Goal: Information Seeking & Learning: Check status

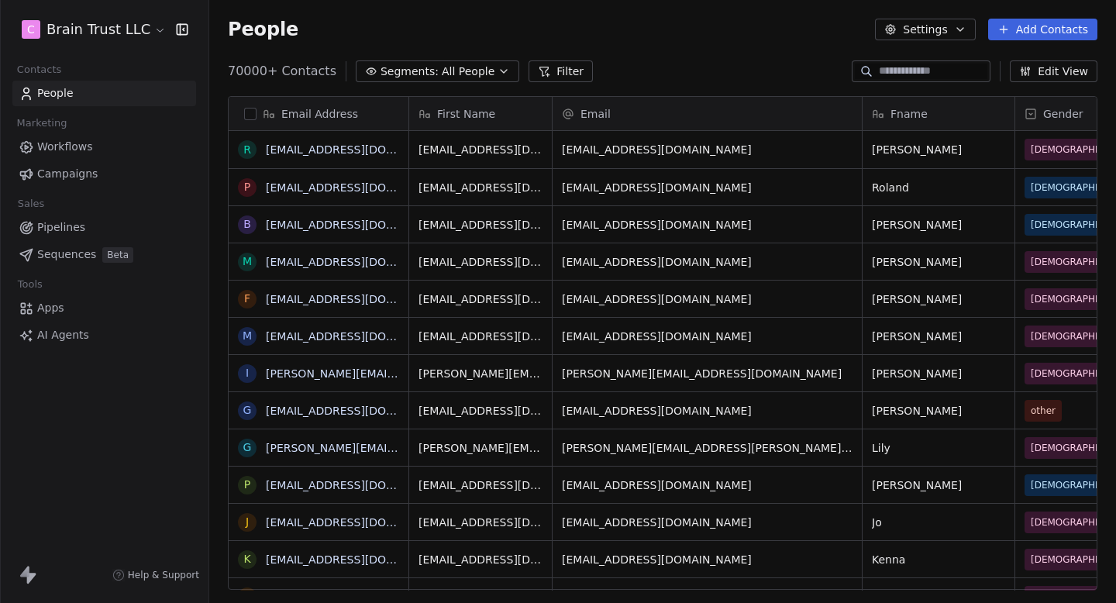
scroll to position [1, 1]
click at [89, 175] on span "Campaigns" at bounding box center [67, 174] width 60 height 16
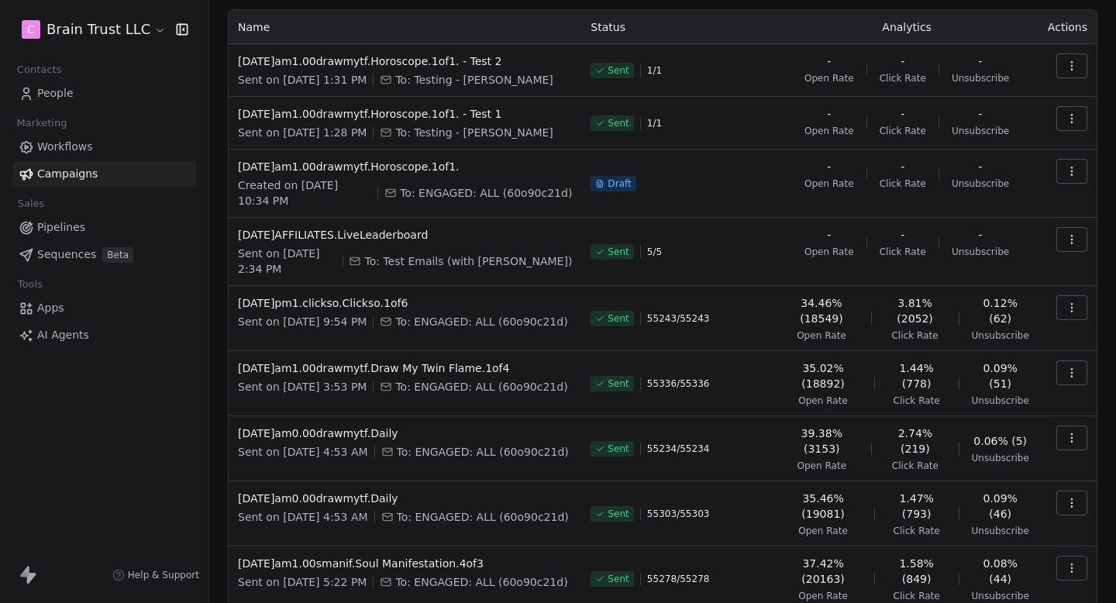
scroll to position [101, 0]
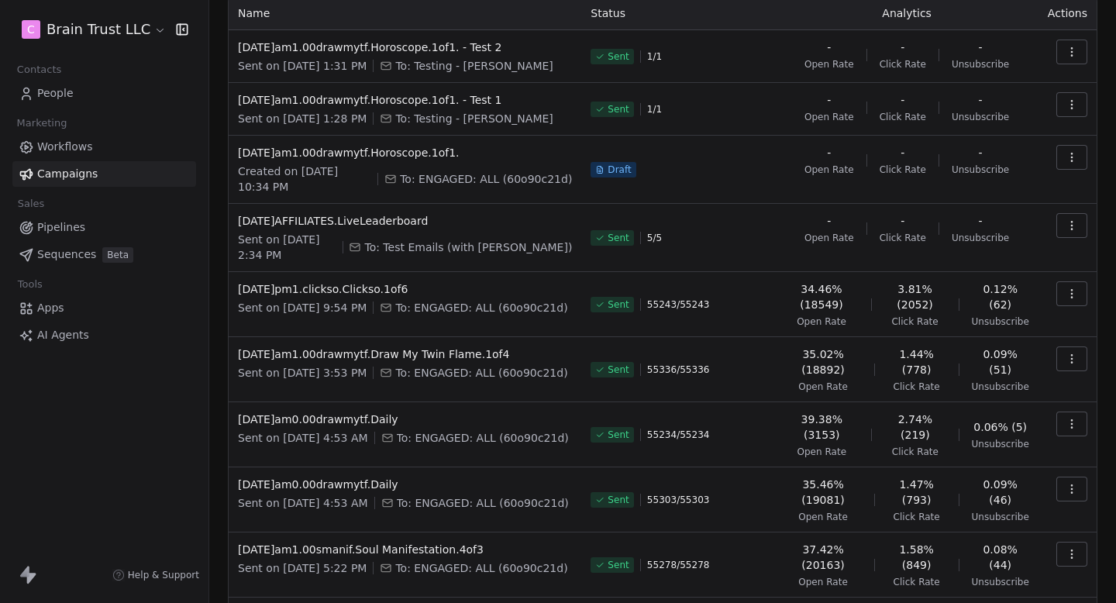
click at [1073, 418] on icon "button" at bounding box center [1072, 424] width 12 height 12
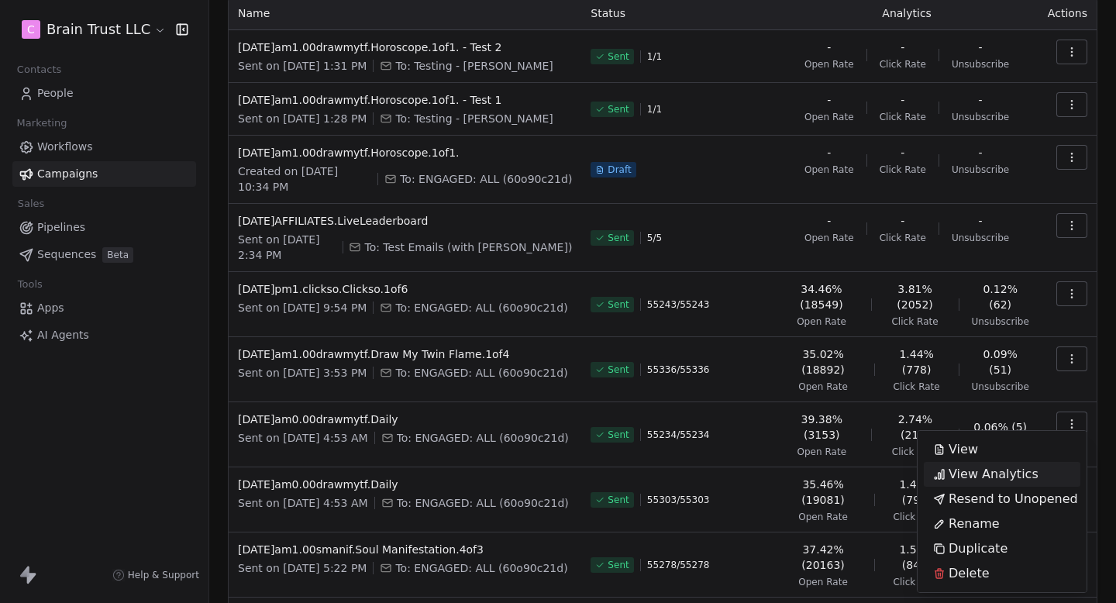
click at [979, 474] on span "View Analytics" at bounding box center [994, 474] width 90 height 19
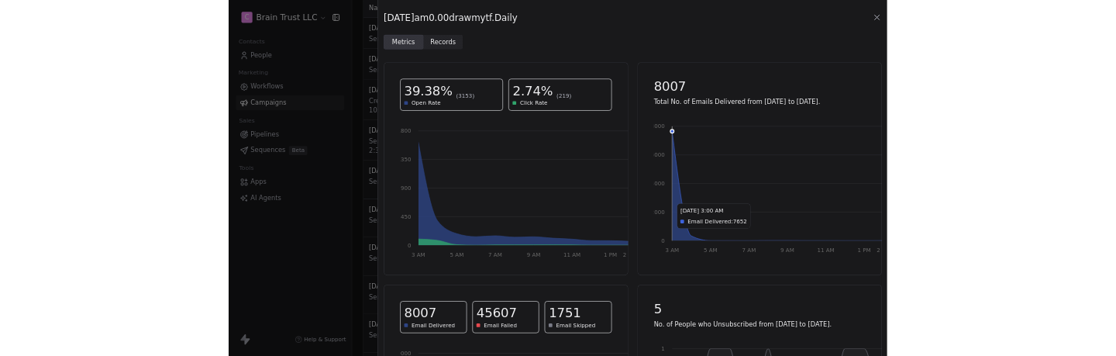
scroll to position [41, 0]
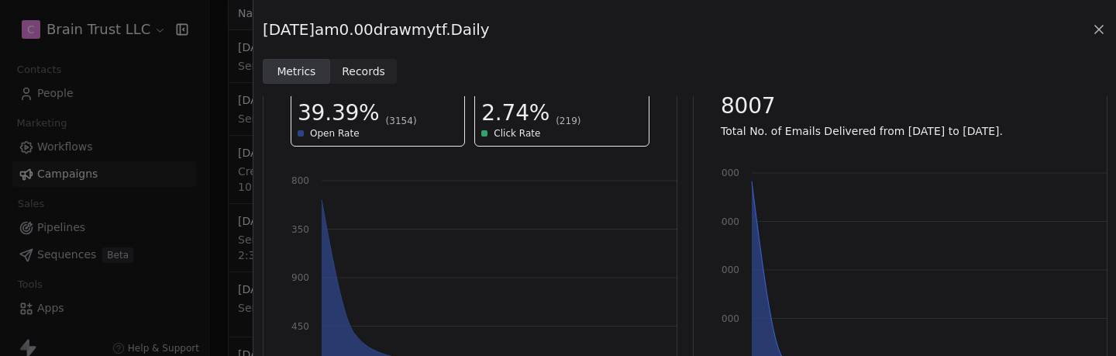
click at [1094, 28] on icon at bounding box center [1099, 30] width 16 height 16
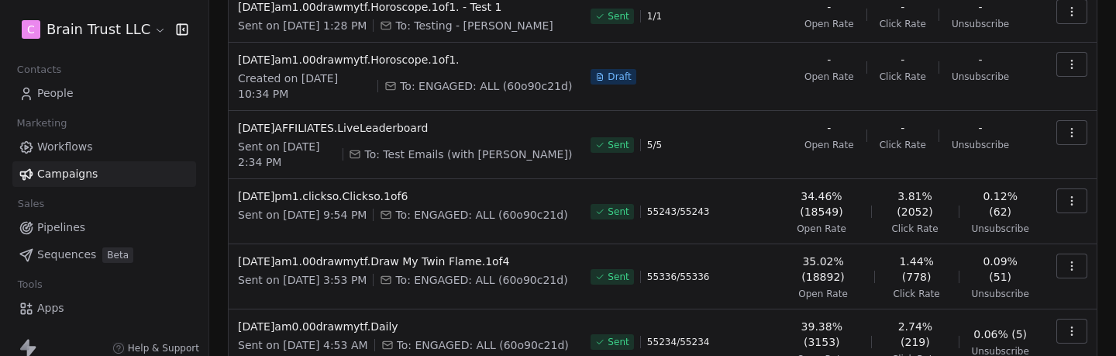
scroll to position [199, 0]
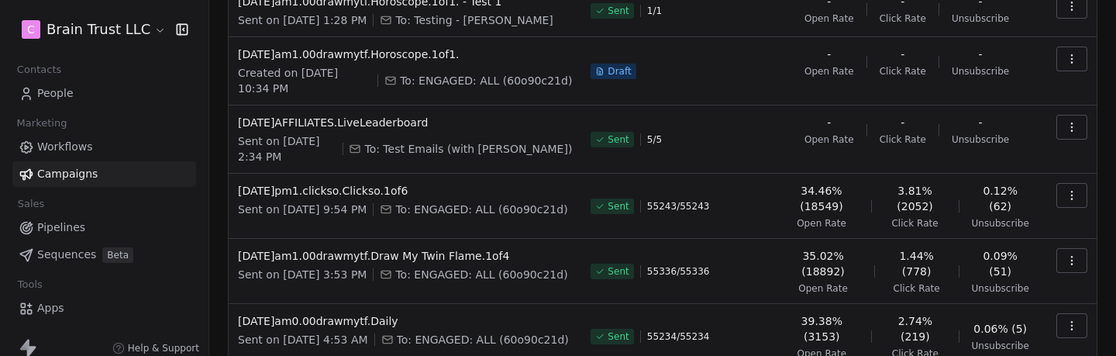
click at [1070, 319] on icon "button" at bounding box center [1072, 325] width 12 height 12
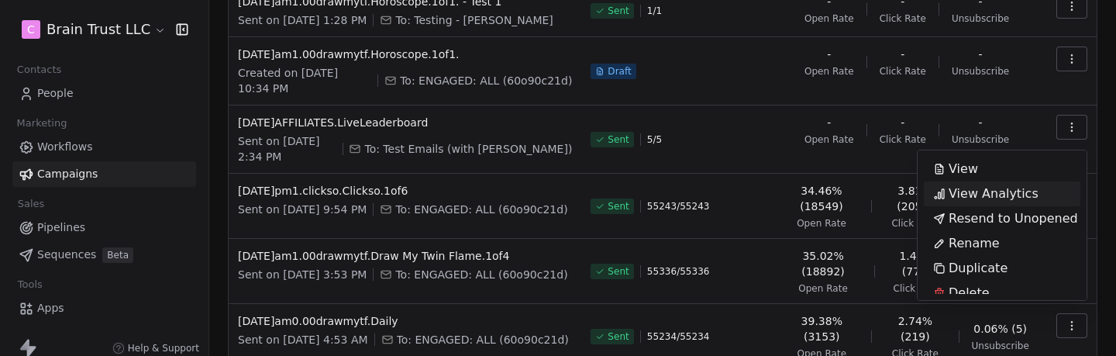
click at [986, 195] on span "View Analytics" at bounding box center [994, 193] width 90 height 19
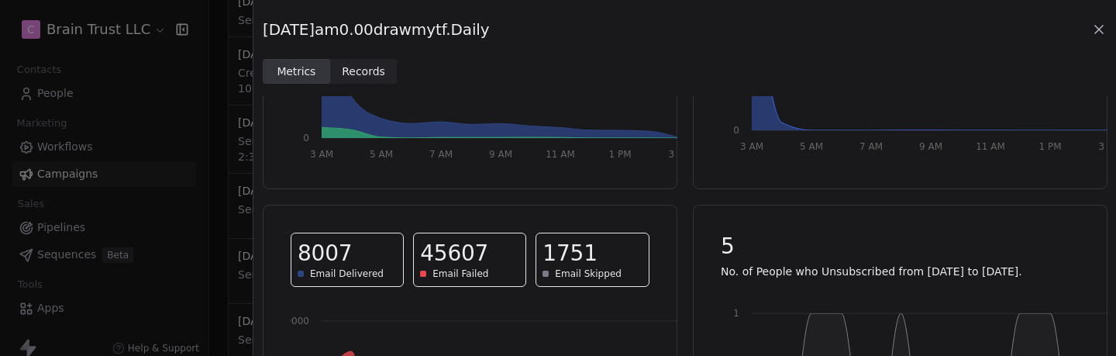
scroll to position [289, 0]
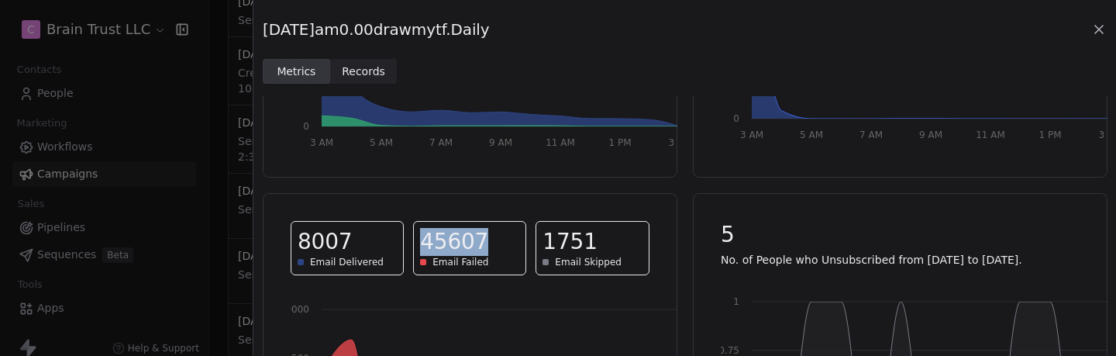
drag, startPoint x: 425, startPoint y: 241, endPoint x: 487, endPoint y: 243, distance: 62.8
click at [487, 243] on div "45607" at bounding box center [469, 242] width 99 height 28
copy span "45607"
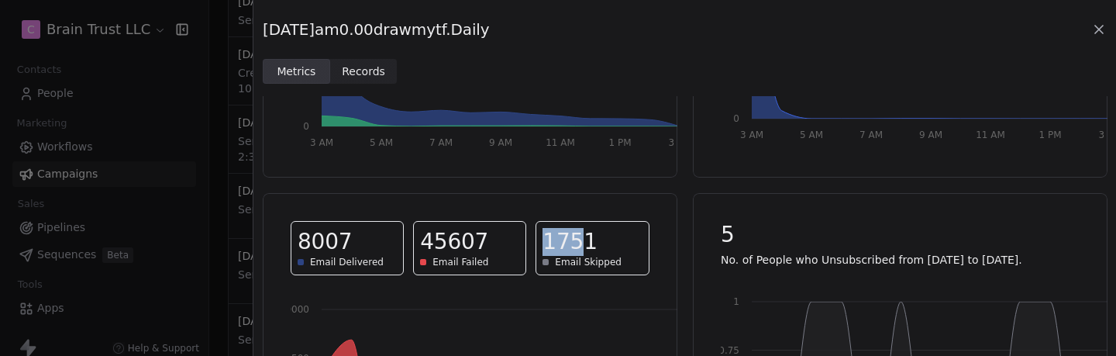
drag, startPoint x: 543, startPoint y: 237, endPoint x: 639, endPoint y: 255, distance: 97.7
click at [631, 250] on div "1751" at bounding box center [592, 242] width 99 height 28
copy span "1751"
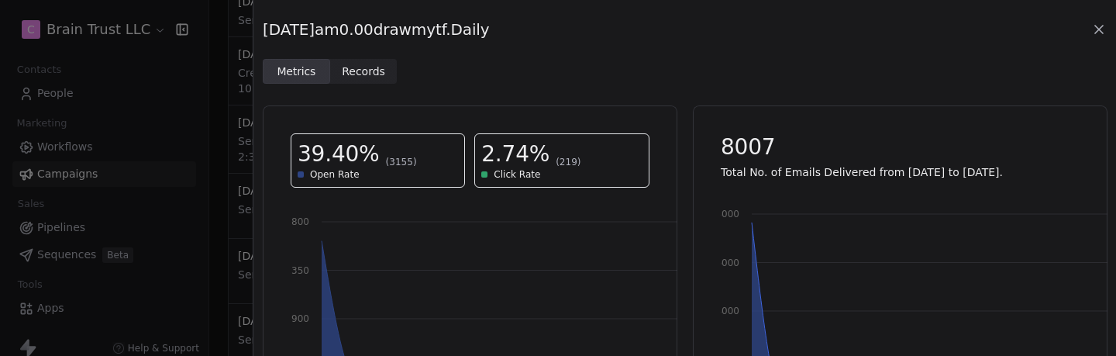
click at [1107, 26] on div "[DATE]am0.00drawmytf.Daily Metrics Metrics Records Records" at bounding box center [684, 42] width 863 height 84
click at [1102, 26] on icon at bounding box center [1099, 30] width 8 height 8
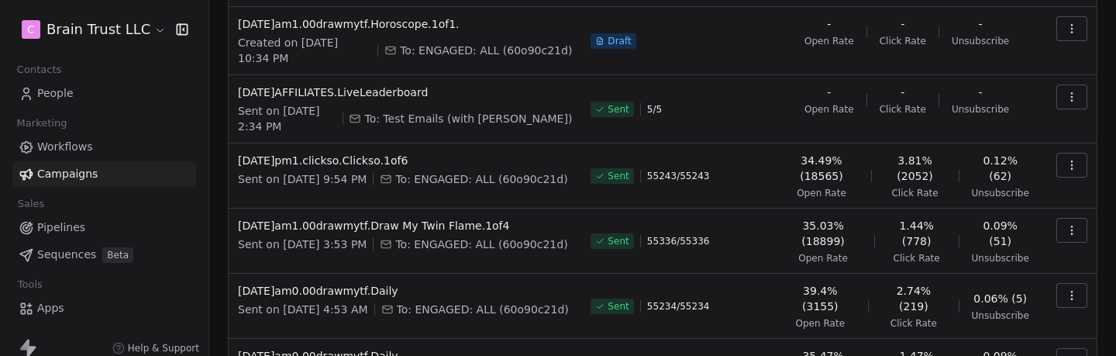
scroll to position [231, 0]
drag, startPoint x: 646, startPoint y: 226, endPoint x: 787, endPoint y: 226, distance: 140.3
click at [787, 226] on tr "[DATE]am1.00drawmytf.Draw My Twin Flame.1of4 Sent on [DATE] 3:53 PM To: ENGAGED…" at bounding box center [663, 239] width 868 height 65
click at [746, 231] on div "Sent 55336 / 55336" at bounding box center [678, 239] width 175 height 47
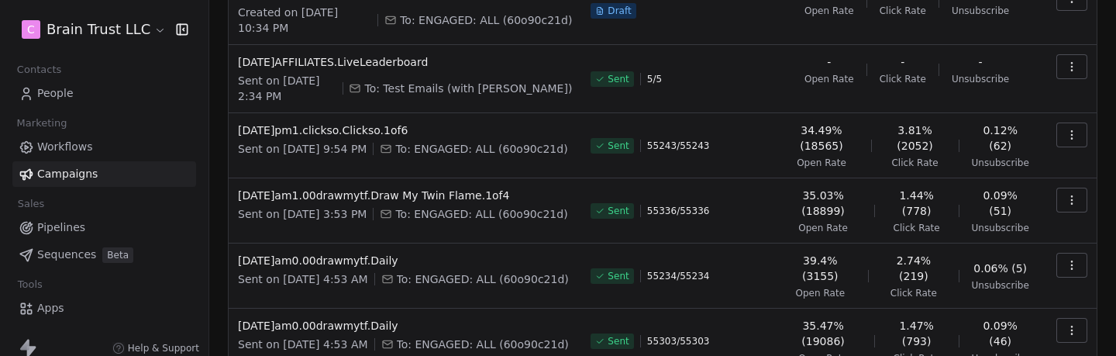
scroll to position [262, 0]
drag, startPoint x: 648, startPoint y: 262, endPoint x: 714, endPoint y: 263, distance: 65.9
click at [715, 263] on div "Sent 55234 / 55234" at bounding box center [678, 273] width 175 height 47
click at [714, 263] on div "Sent 55234 / 55234" at bounding box center [678, 273] width 175 height 47
click at [1075, 257] on icon "button" at bounding box center [1072, 263] width 12 height 12
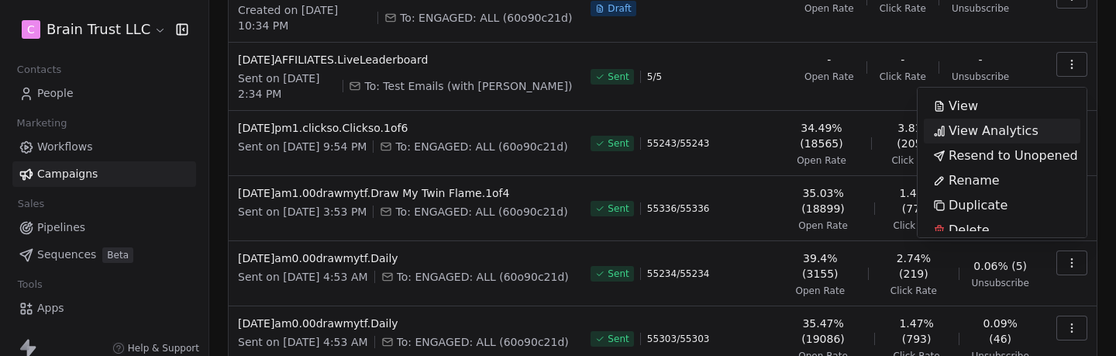
click at [983, 134] on span "View Analytics" at bounding box center [994, 131] width 90 height 19
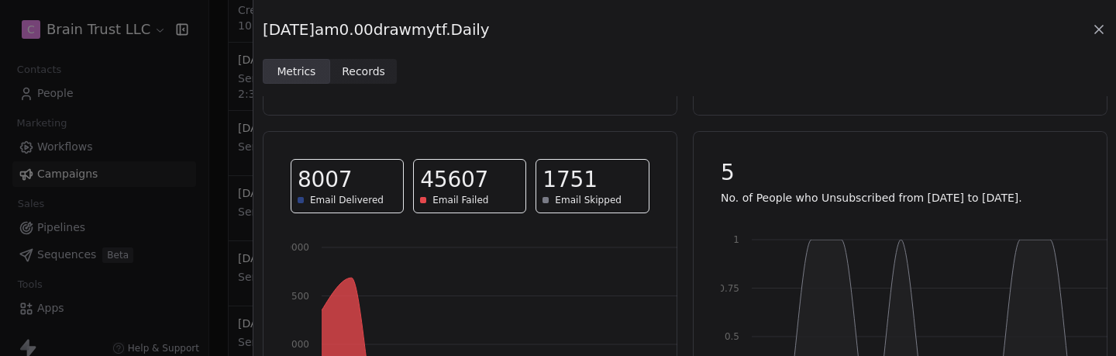
scroll to position [350, 0]
click at [1101, 29] on icon at bounding box center [1099, 30] width 16 height 16
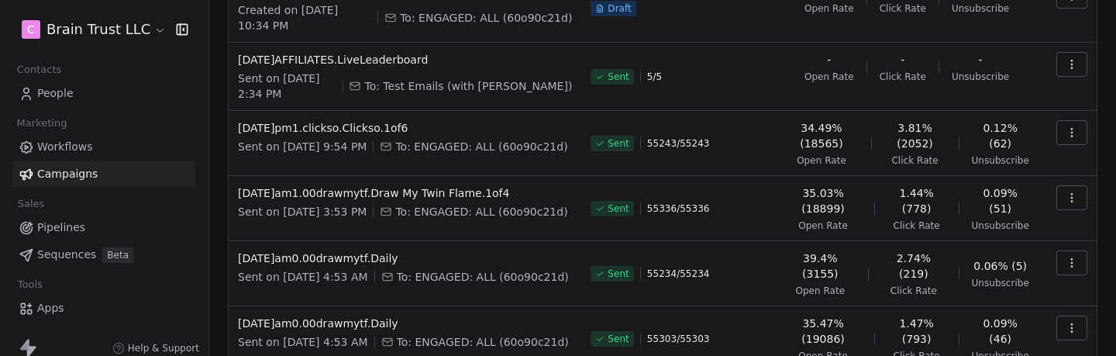
drag, startPoint x: 352, startPoint y: 266, endPoint x: 374, endPoint y: 266, distance: 21.7
click at [368, 269] on span "Sent on [DATE] 4:53 AM" at bounding box center [303, 277] width 130 height 16
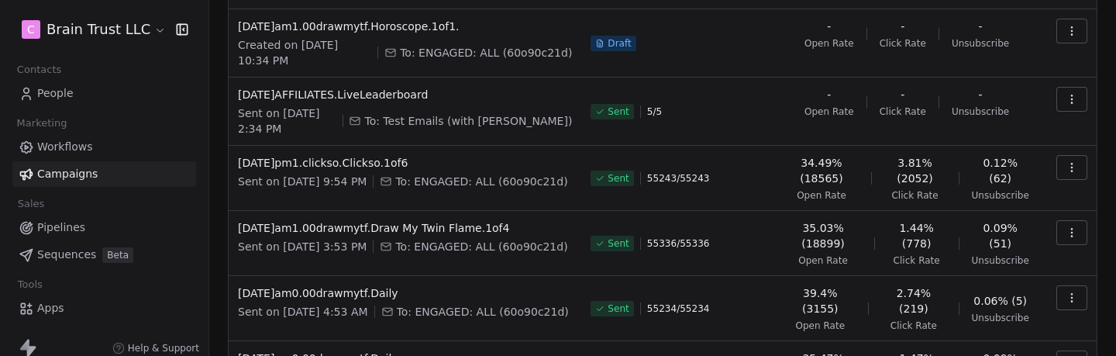
scroll to position [239, 0]
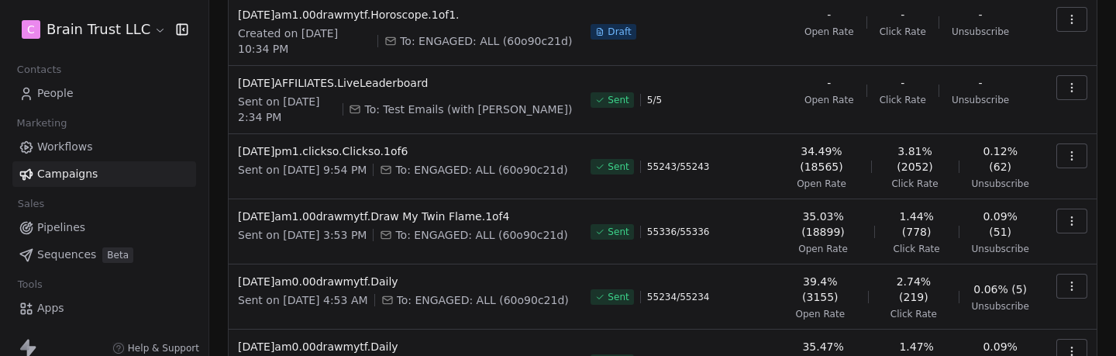
drag, startPoint x: 432, startPoint y: 272, endPoint x: 232, endPoint y: 269, distance: 200.0
click at [232, 269] on td "[DATE]am0.00drawmytf.Daily Sent on [DATE] 4:53 AM To: ENGAGED: ALL (60o90c21d)" at bounding box center [405, 296] width 353 height 65
copy span "[DATE]am0.00drawmytf.Daily"
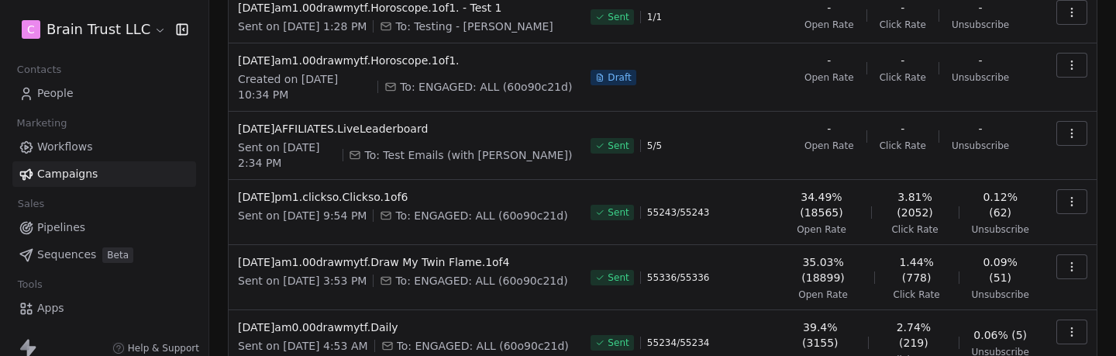
scroll to position [82, 0]
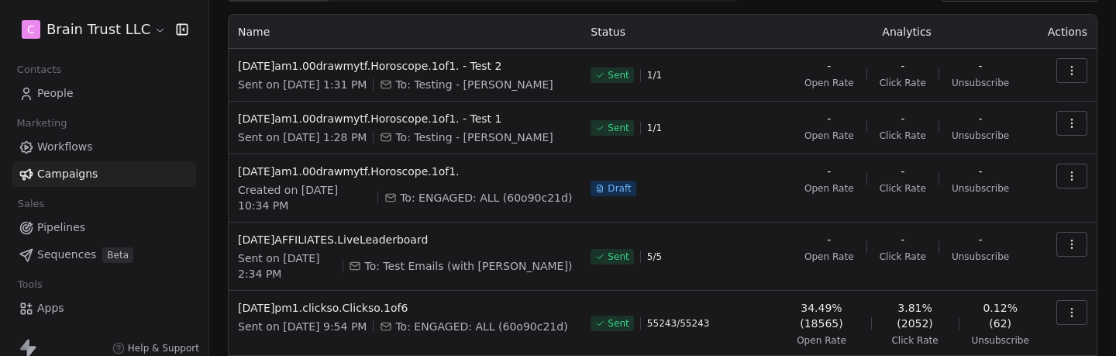
click at [78, 91] on link "People" at bounding box center [104, 94] width 184 height 26
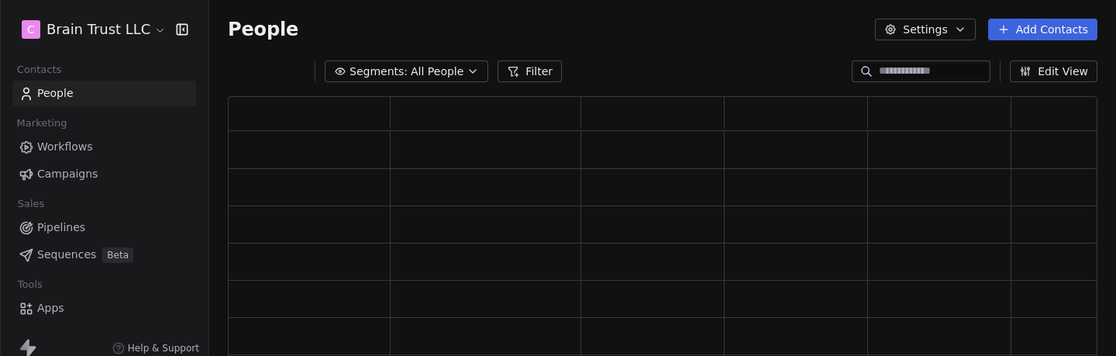
scroll to position [276, 870]
click at [929, 68] on input at bounding box center [933, 72] width 109 height 16
paste input "**********"
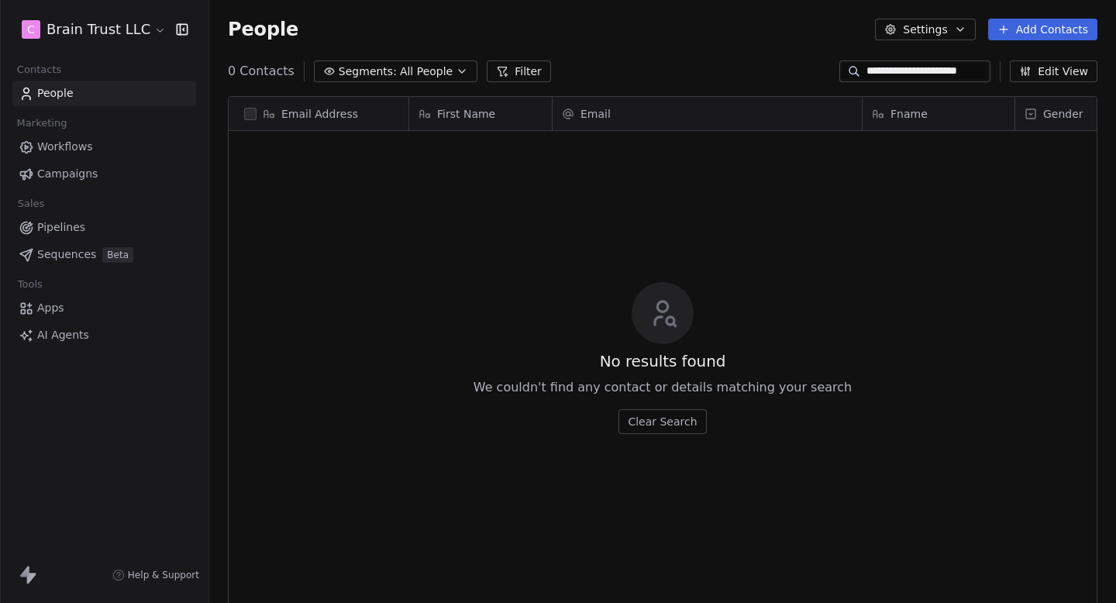
scroll to position [0, 0]
click at [942, 74] on input "**********" at bounding box center [926, 72] width 121 height 16
paste input "*****"
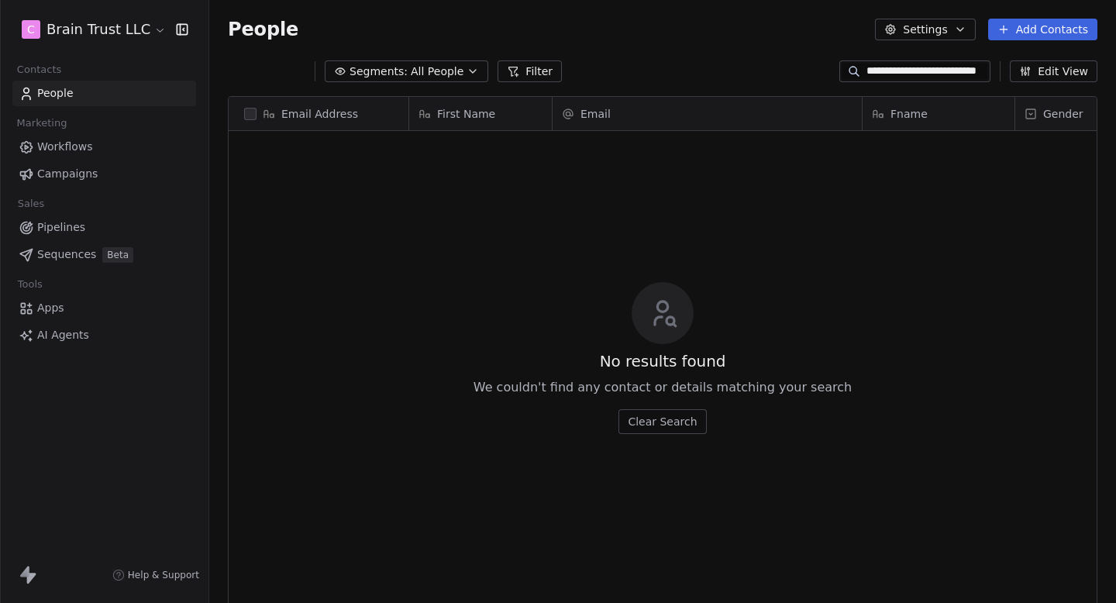
scroll to position [0, 30]
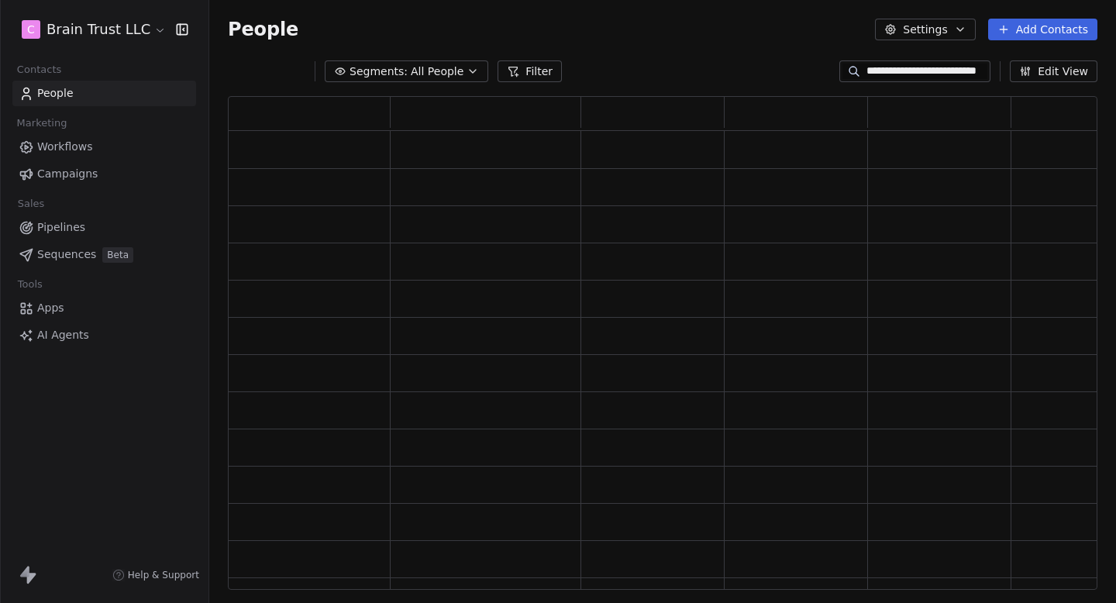
type input "**********"
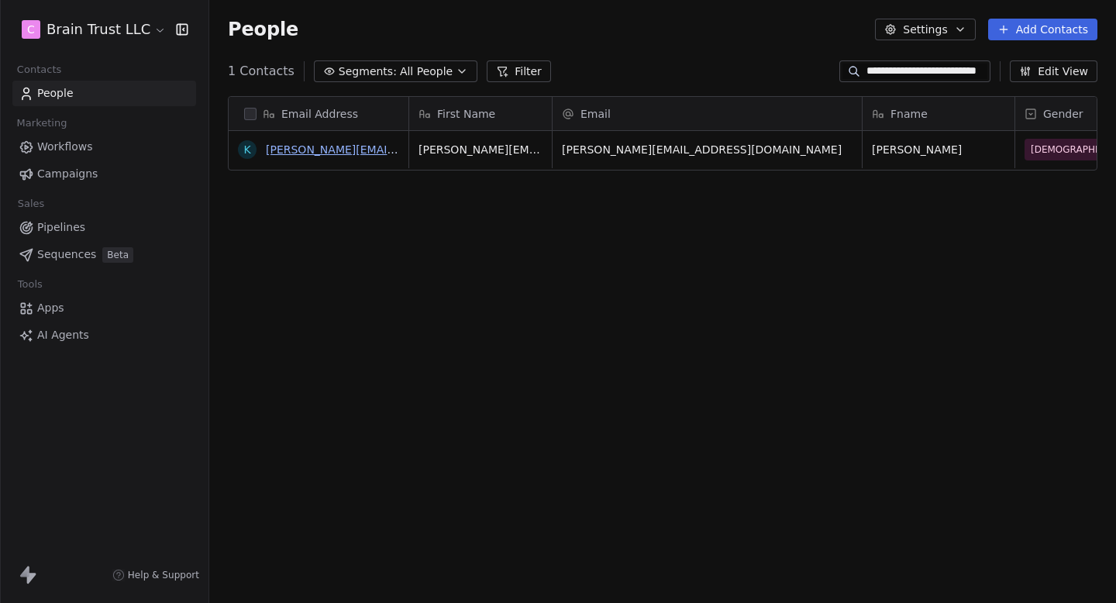
click at [310, 153] on link "[PERSON_NAME][EMAIL_ADDRESS][DOMAIN_NAME]" at bounding box center [406, 149] width 280 height 12
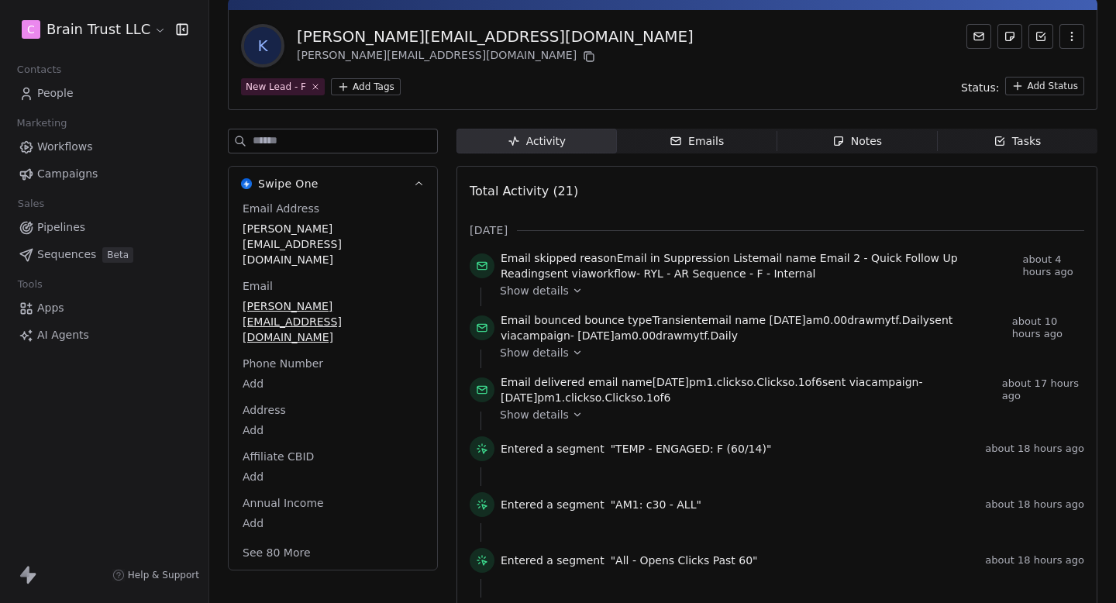
scroll to position [64, 0]
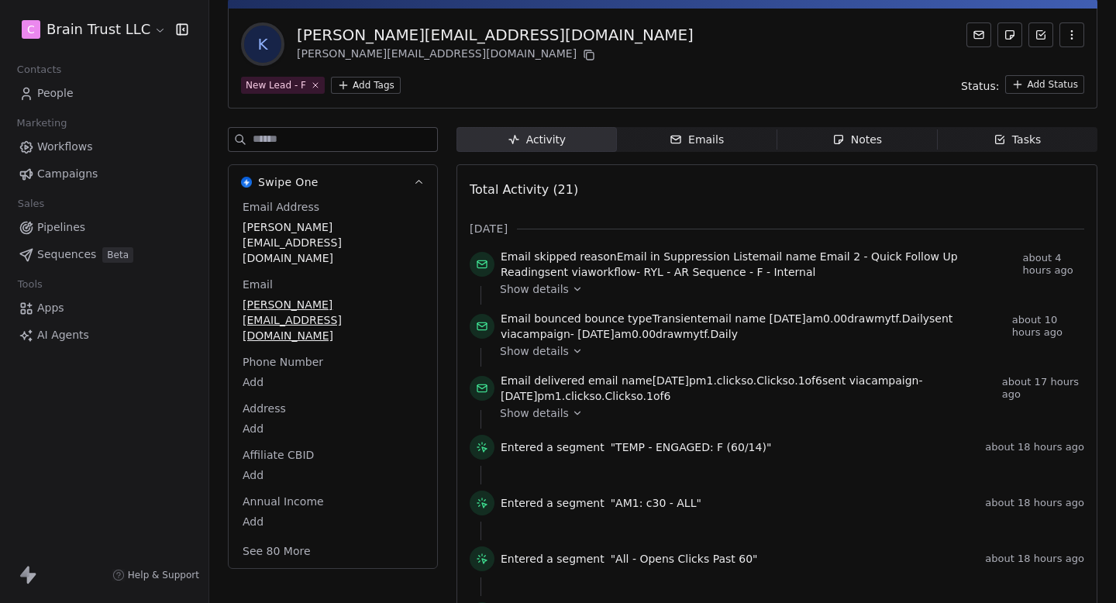
click at [644, 269] on span "RYL - AR Sequence - F - Internal" at bounding box center [730, 272] width 172 height 12
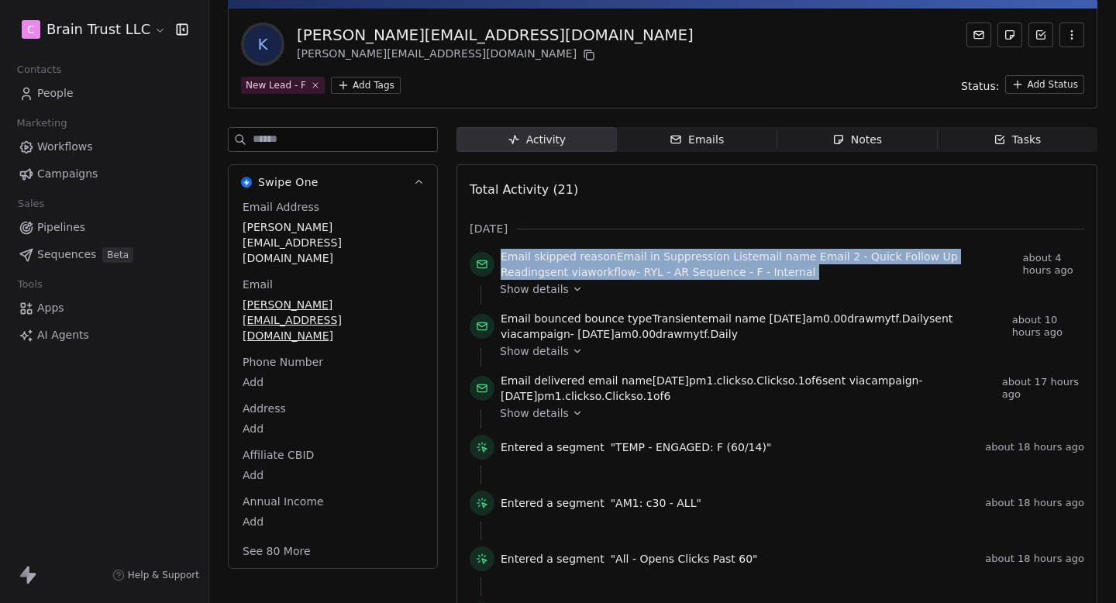
click at [644, 269] on span "RYL - AR Sequence - F - Internal" at bounding box center [730, 272] width 172 height 12
click at [748, 280] on div "Email skipped reason Email in Suppression List email name Email 2 - Quick Follo…" at bounding box center [777, 267] width 615 height 37
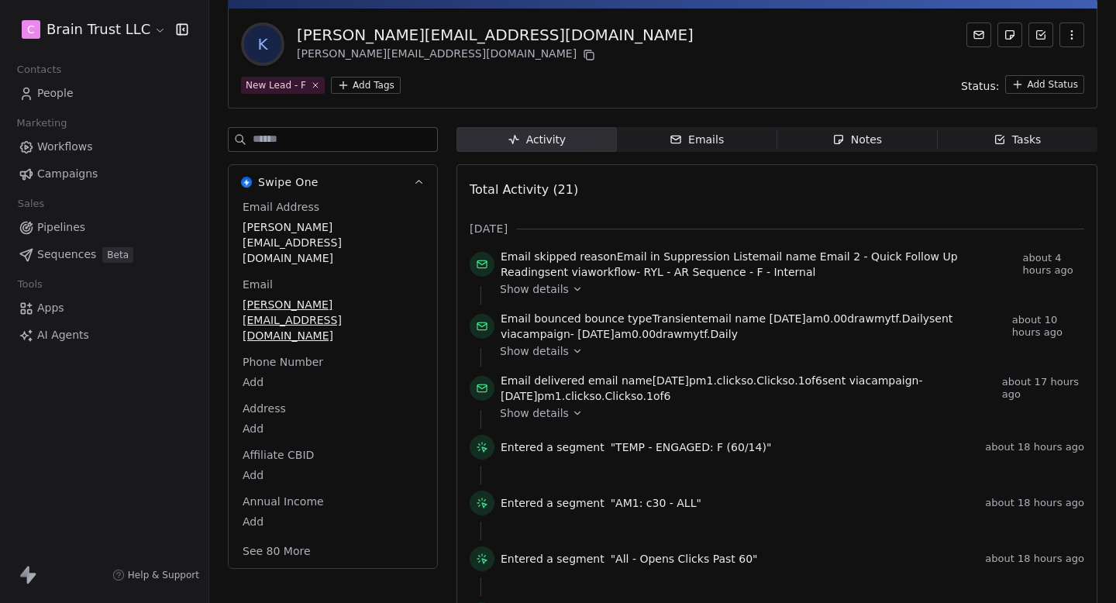
scroll to position [0, 0]
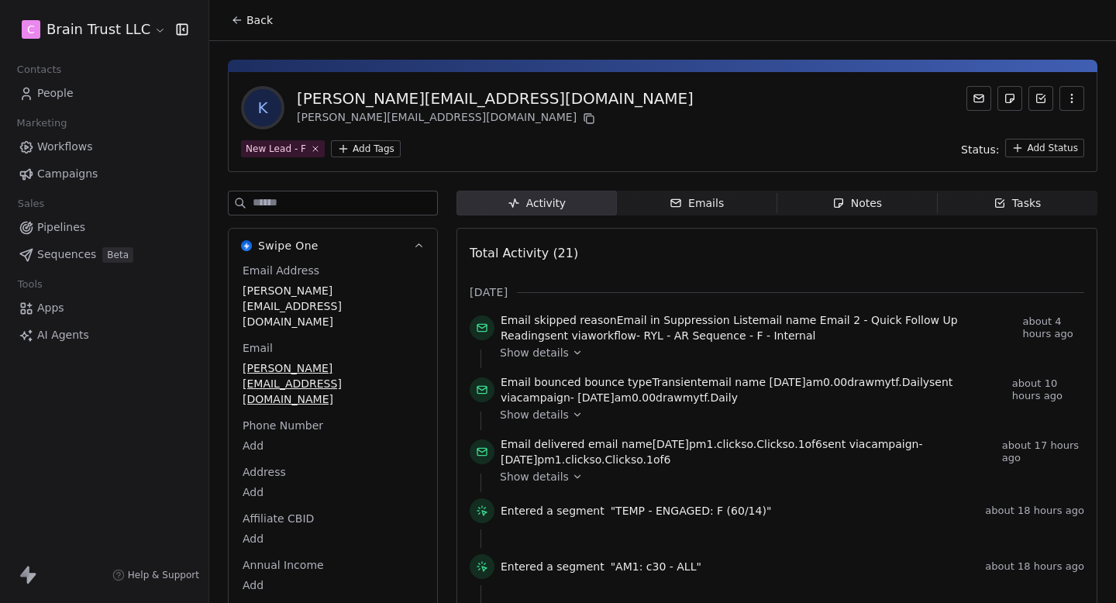
click at [229, 34] on div "Back" at bounding box center [662, 20] width 907 height 40
click at [236, 28] on button "Back" at bounding box center [252, 20] width 60 height 28
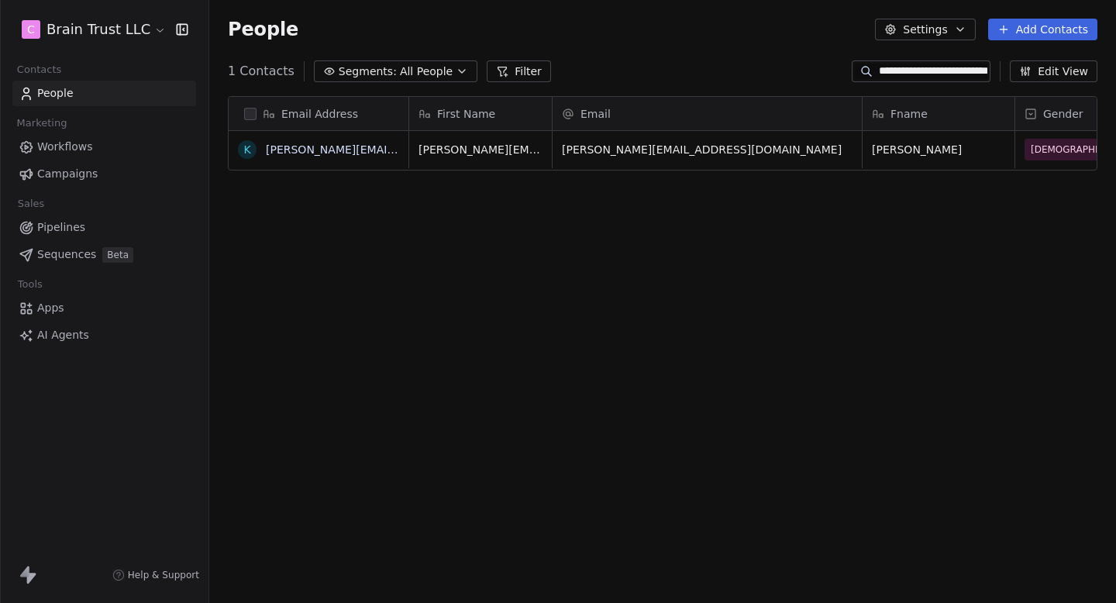
scroll to position [531, 907]
click at [909, 74] on input "**********" at bounding box center [933, 72] width 109 height 16
paste input
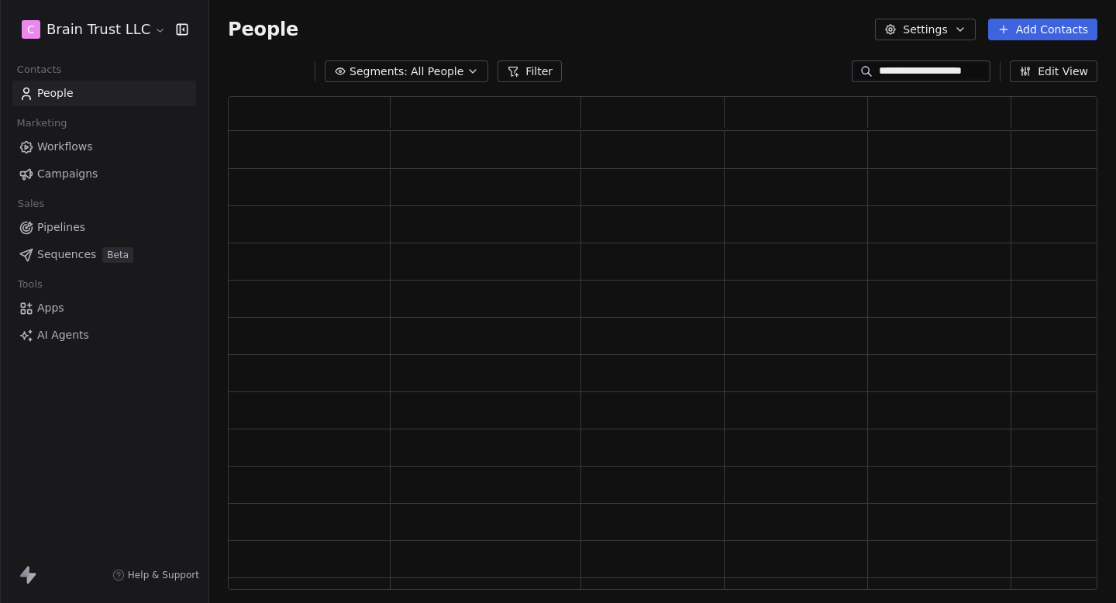
type input "**********"
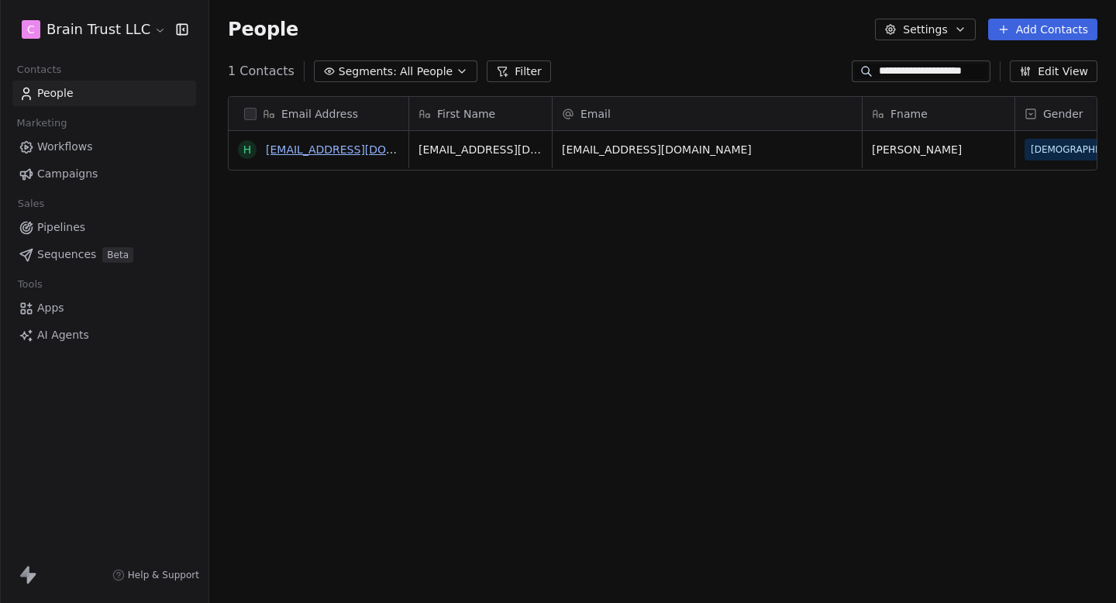
click at [320, 152] on link "[EMAIL_ADDRESS][DOMAIN_NAME]" at bounding box center [361, 149] width 190 height 12
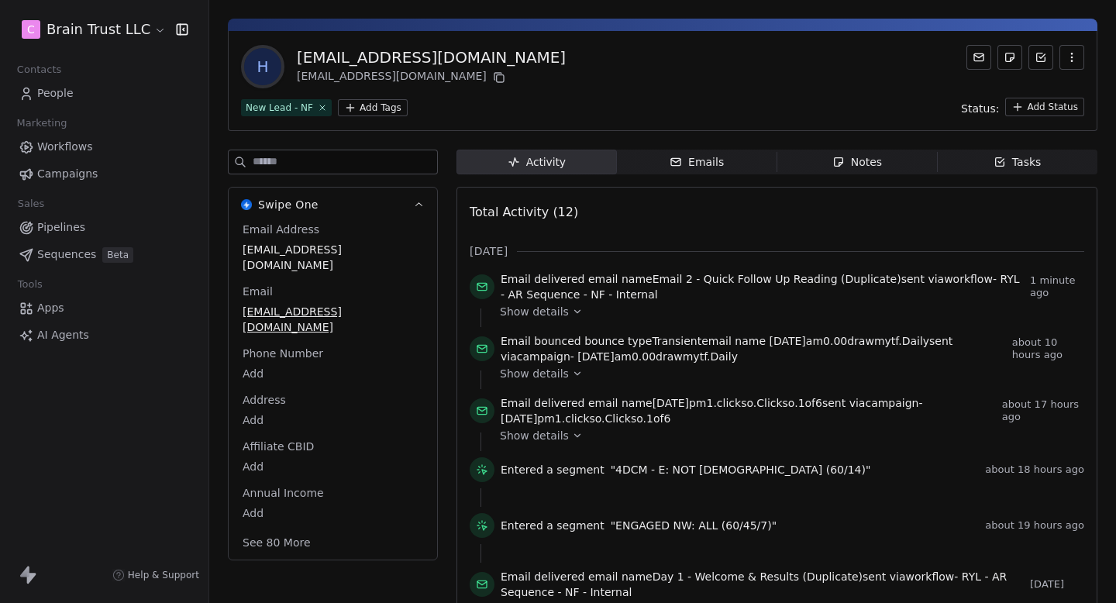
scroll to position [43, 0]
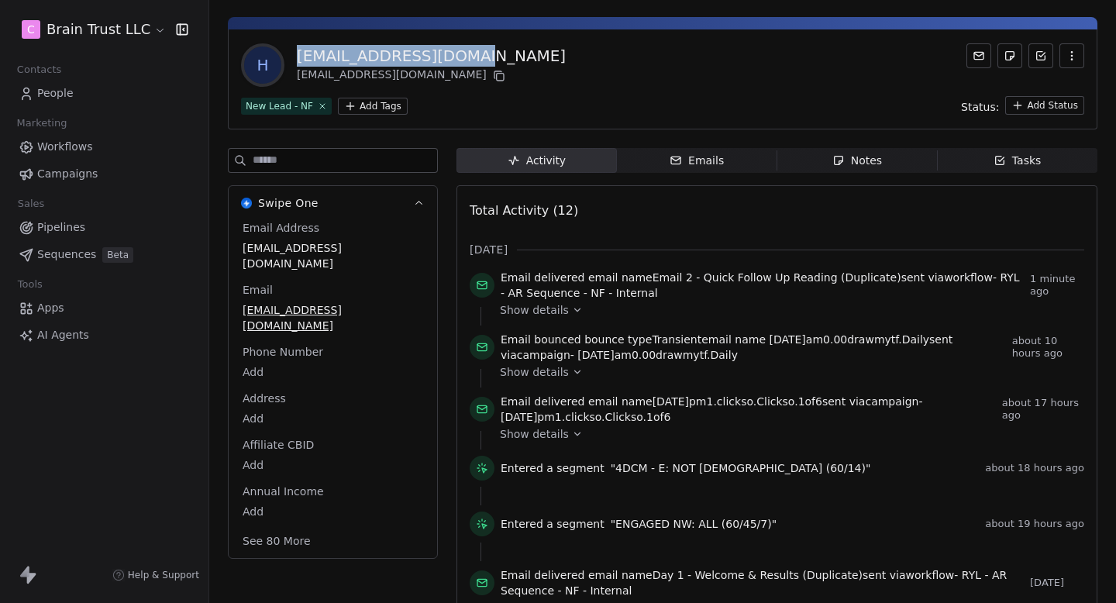
drag, startPoint x: 301, startPoint y: 57, endPoint x: 466, endPoint y: 57, distance: 164.3
click at [466, 57] on div "[EMAIL_ADDRESS][DOMAIN_NAME]" at bounding box center [431, 56] width 269 height 22
drag, startPoint x: 466, startPoint y: 57, endPoint x: 298, endPoint y: 58, distance: 168.2
click at [298, 58] on div "[EMAIL_ADDRESS][DOMAIN_NAME]" at bounding box center [431, 56] width 269 height 22
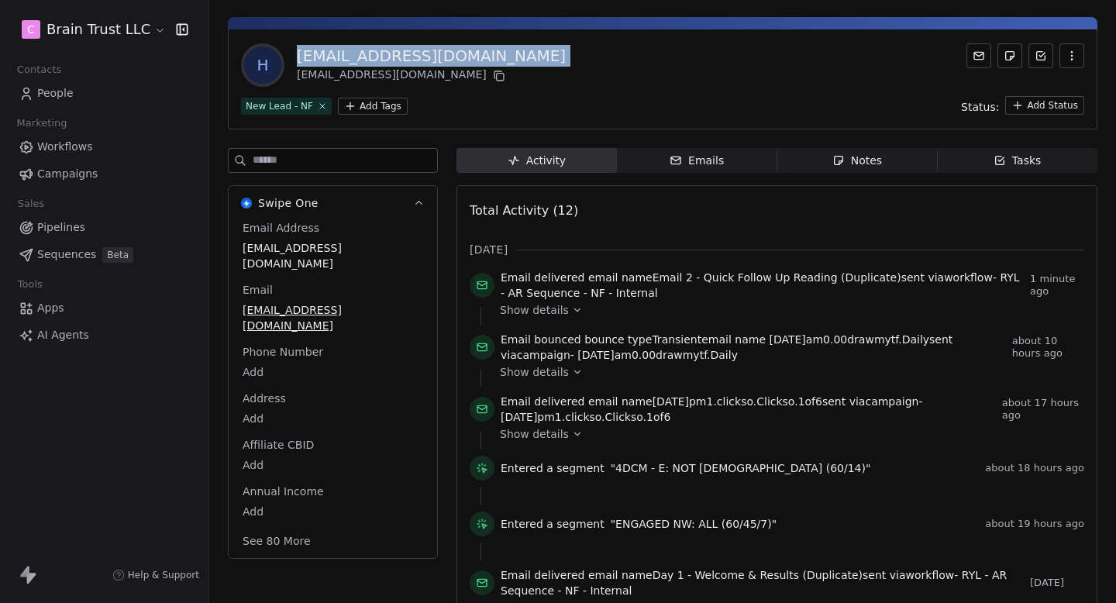
click at [298, 58] on div "[EMAIL_ADDRESS][DOMAIN_NAME]" at bounding box center [431, 56] width 269 height 22
drag, startPoint x: 298, startPoint y: 58, endPoint x: 515, endPoint y: 58, distance: 217.0
click at [515, 58] on div "H [EMAIL_ADDRESS][DOMAIN_NAME] [EMAIL_ADDRESS][DOMAIN_NAME]" at bounding box center [662, 64] width 843 height 43
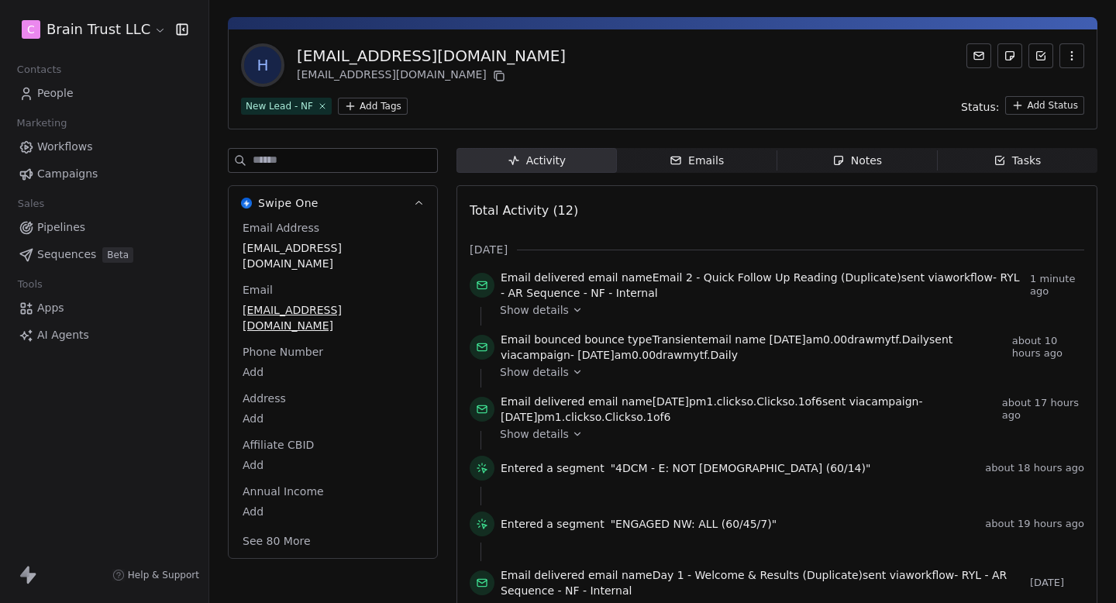
click at [79, 178] on span "Campaigns" at bounding box center [67, 174] width 60 height 16
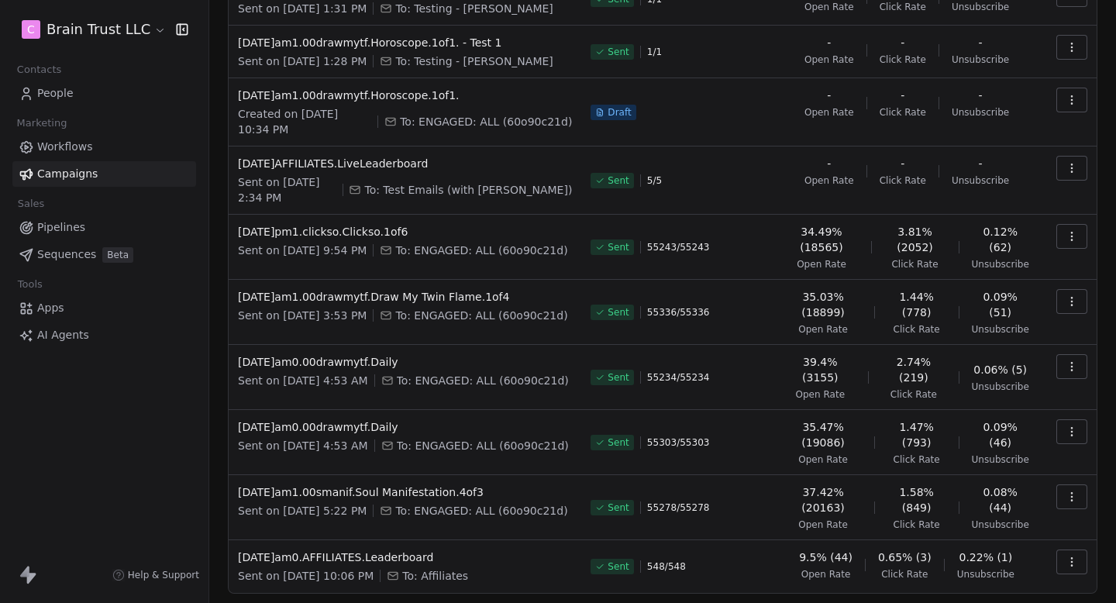
scroll to position [214, 0]
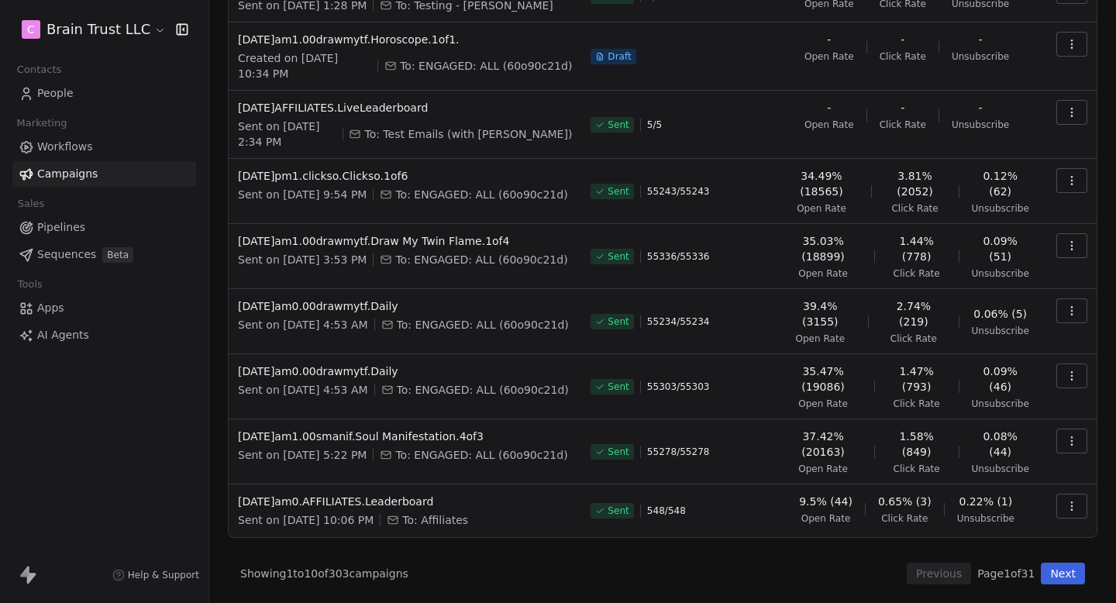
click at [1061, 570] on button "Next" at bounding box center [1063, 574] width 44 height 22
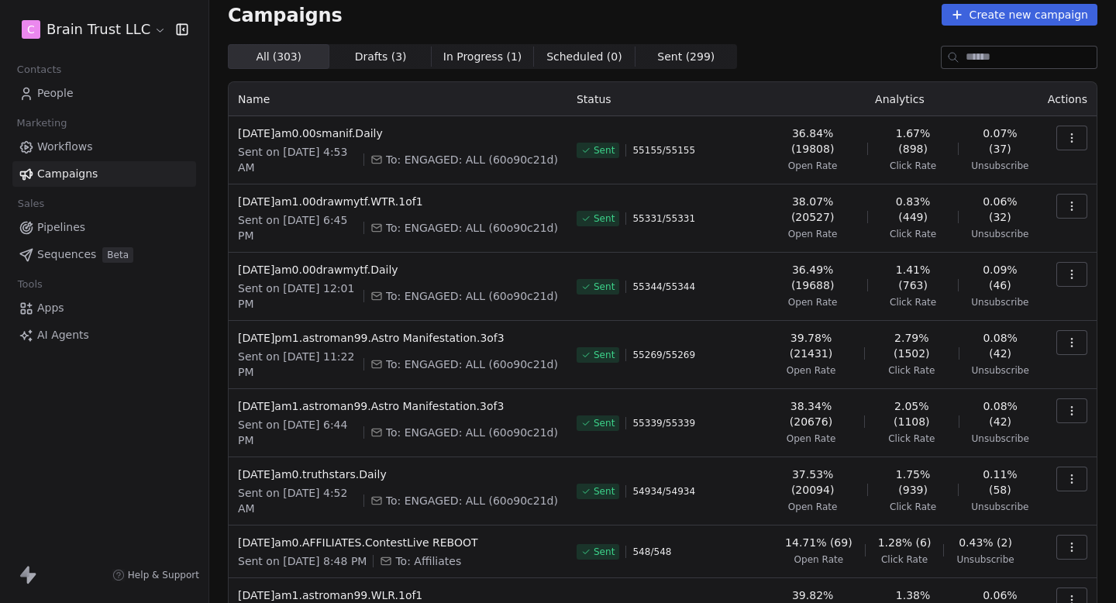
scroll to position [0, 0]
